Goal: Information Seeking & Learning: Learn about a topic

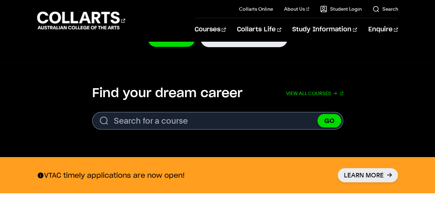
scroll to position [184, 0]
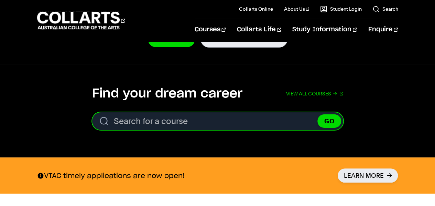
click at [131, 119] on input "Search for a course" at bounding box center [217, 121] width 251 height 18
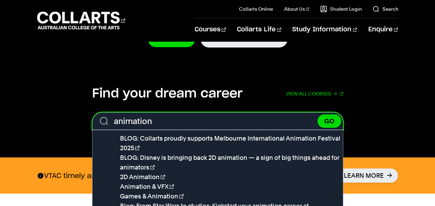
type input "animation"
click at [317, 114] on button "GO" at bounding box center [329, 120] width 24 height 13
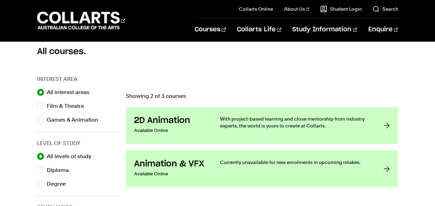
scroll to position [188, 0]
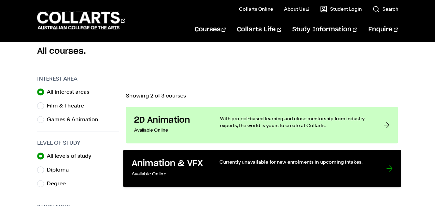
click at [202, 169] on link "Animation & VFX Available Online Currently unavailable for new enrolments in up…" at bounding box center [262, 167] width 278 height 37
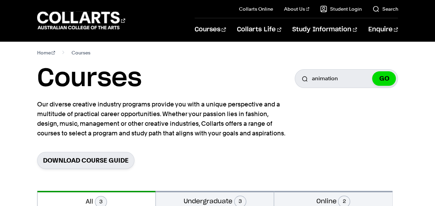
scroll to position [4, 0]
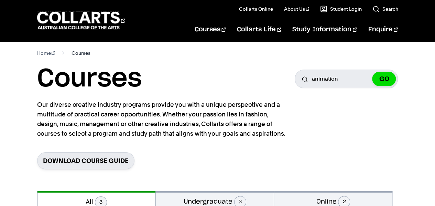
click at [79, 54] on span "Courses" at bounding box center [80, 53] width 19 height 10
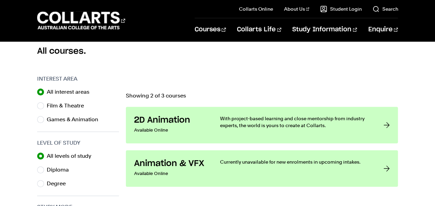
scroll to position [0, 0]
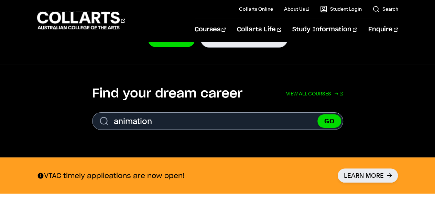
click at [309, 95] on link "View all courses" at bounding box center [314, 93] width 57 height 15
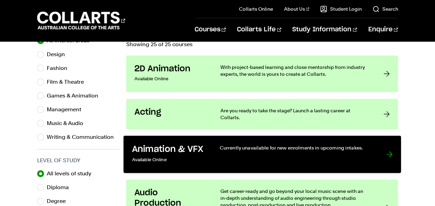
scroll to position [244, 0]
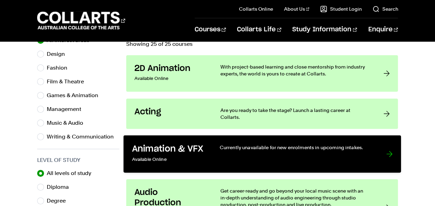
click at [265, 149] on div "Currently unavailable for new enrolments in upcoming intakes." at bounding box center [295, 154] width 153 height 20
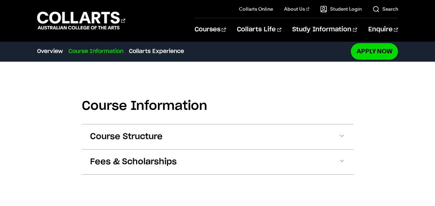
scroll to position [449, 0]
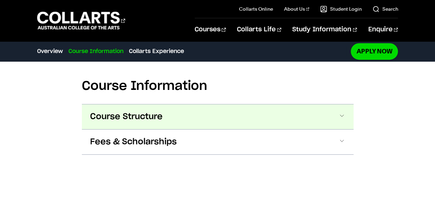
click at [338, 113] on span at bounding box center [341, 116] width 7 height 9
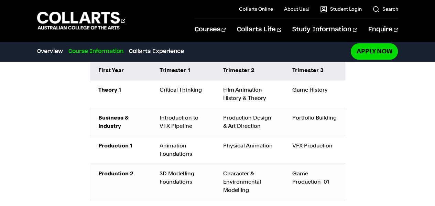
scroll to position [553, 0]
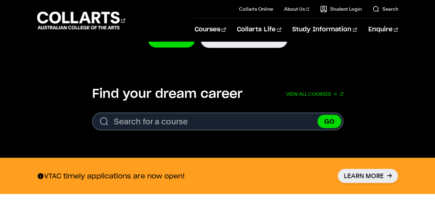
scroll to position [184, 0]
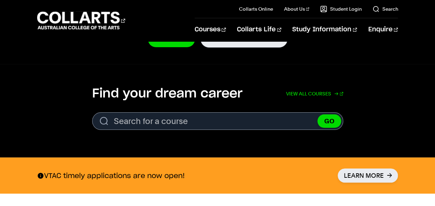
click at [305, 92] on link "View all courses" at bounding box center [314, 93] width 57 height 15
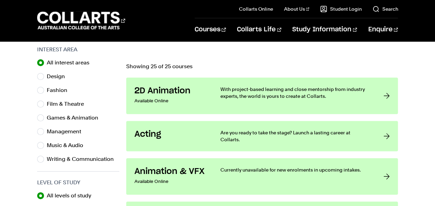
scroll to position [221, 0]
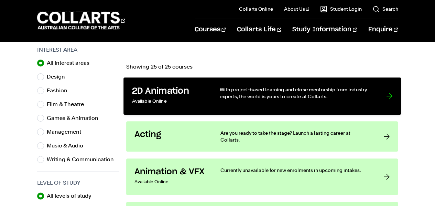
click at [186, 93] on h3 "2D Animation" at bounding box center [169, 91] width 74 height 11
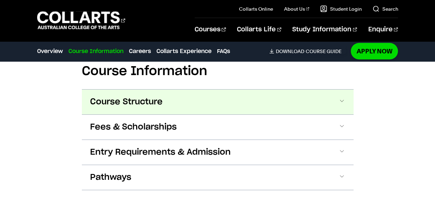
click at [246, 100] on button "Course Structure" at bounding box center [217, 101] width 271 height 25
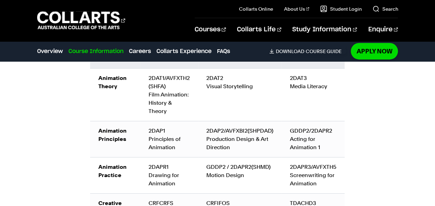
scroll to position [828, 0]
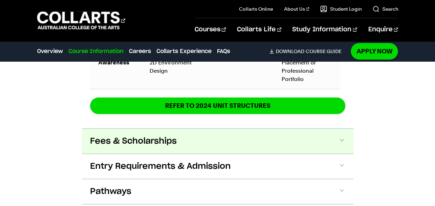
click at [203, 129] on button "Fees & Scholarships" at bounding box center [217, 141] width 271 height 25
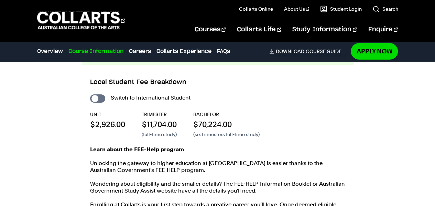
scroll to position [1266, 0]
